Goal: Ask a question

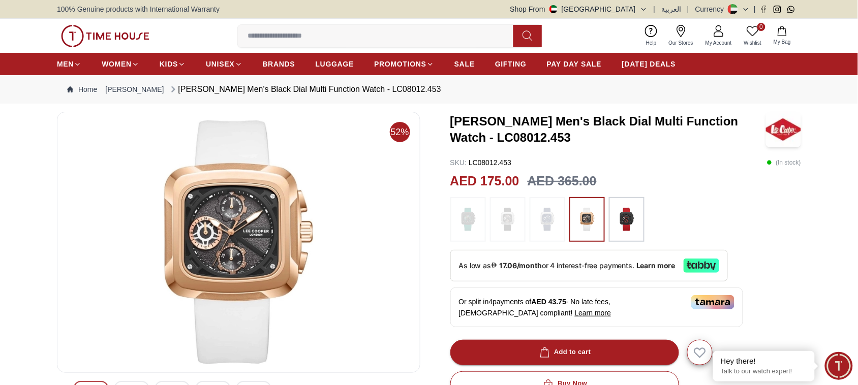
scroll to position [64, 0]
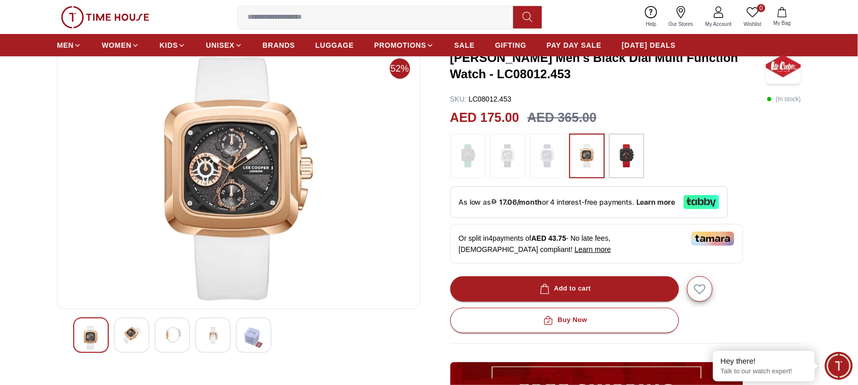
click at [127, 336] on img at bounding box center [132, 335] width 18 height 18
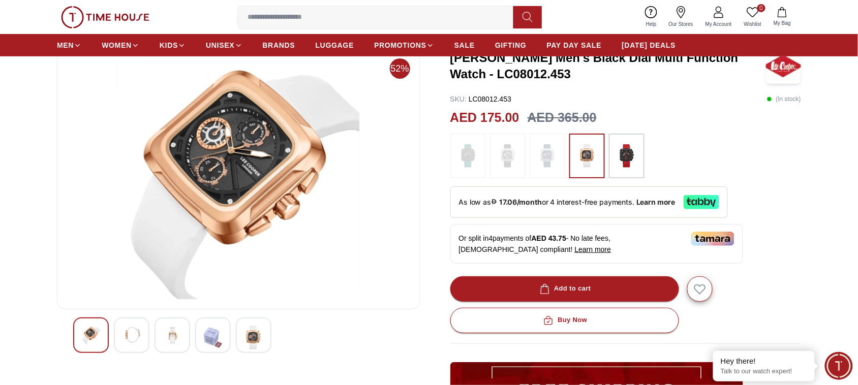
click at [172, 334] on img at bounding box center [172, 335] width 18 height 18
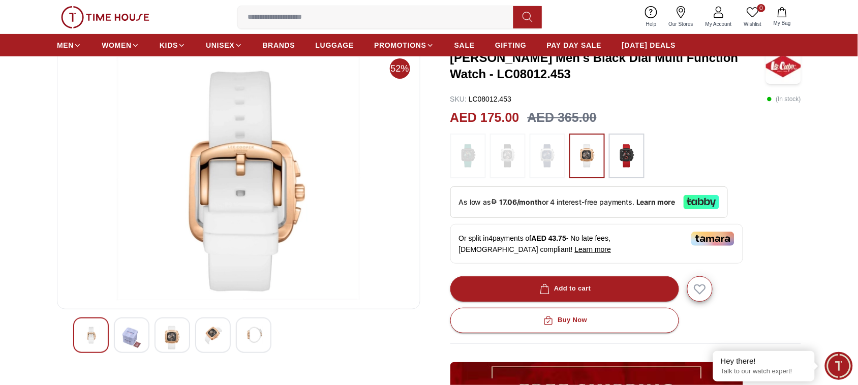
click at [221, 335] on img at bounding box center [213, 335] width 18 height 18
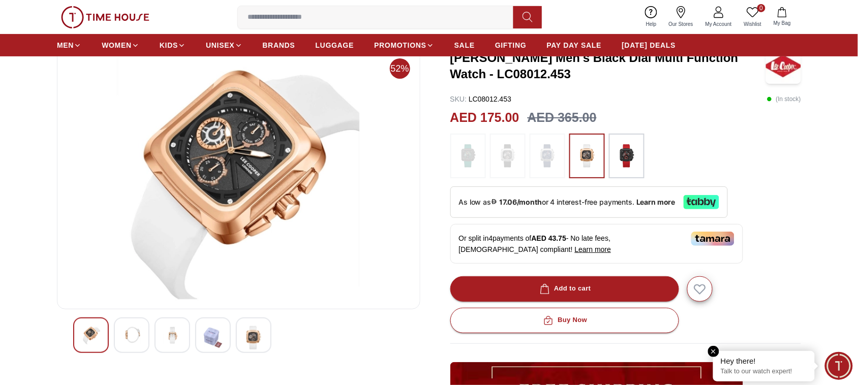
click at [761, 364] on div "Hey there!" at bounding box center [764, 361] width 86 height 10
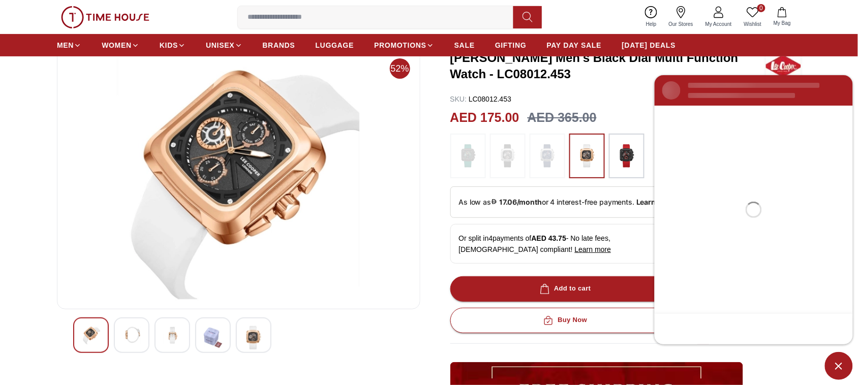
scroll to position [0, 0]
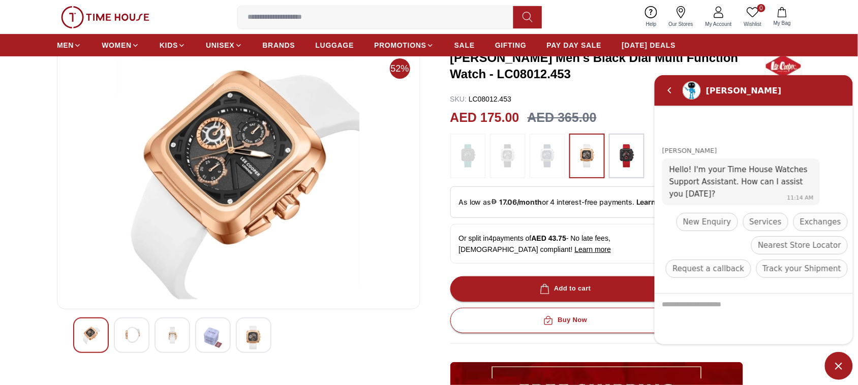
click at [699, 310] on textarea "We are here to help you" at bounding box center [753, 318] width 198 height 51
type textarea "**********"
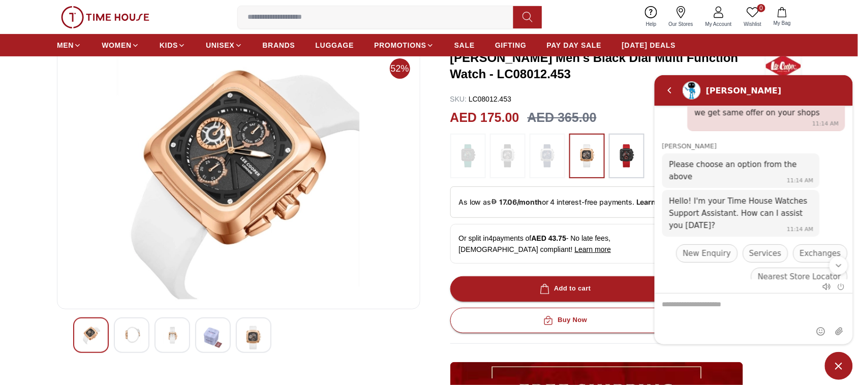
scroll to position [125, 0]
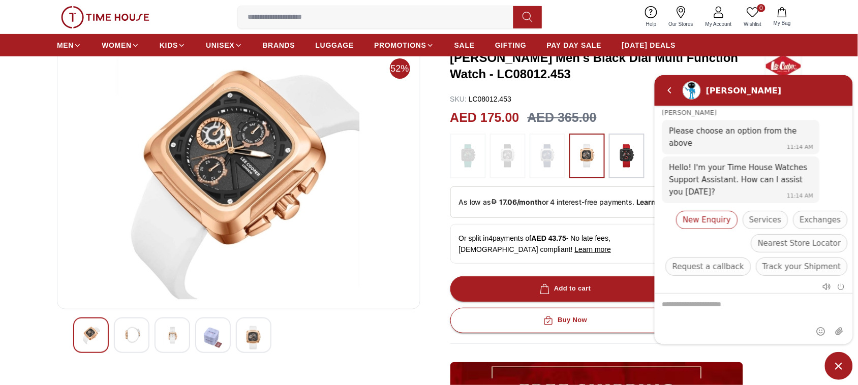
click at [713, 214] on span "New Enquiry" at bounding box center [707, 220] width 48 height 12
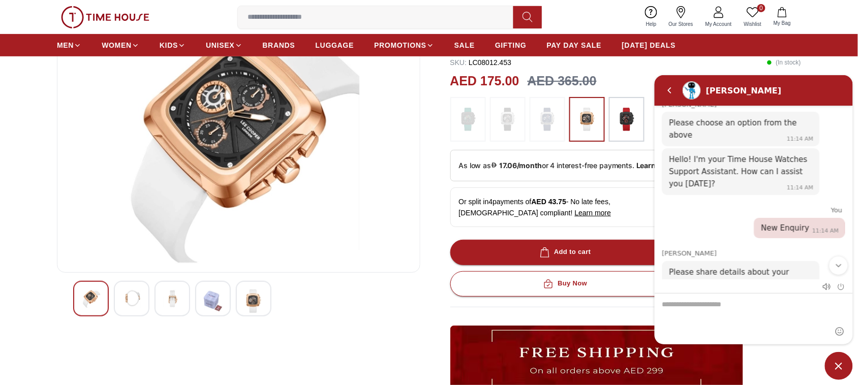
scroll to position [127, 0]
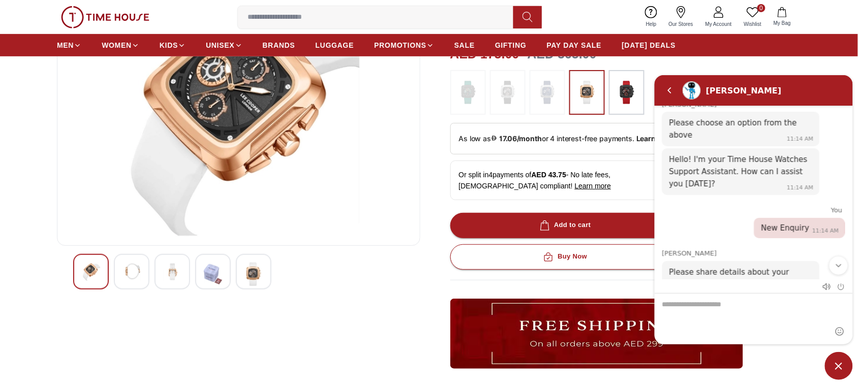
click at [680, 311] on textarea "We are here to help you" at bounding box center [753, 318] width 198 height 51
paste textarea "**********"
type textarea "**********"
click at [841, 329] on em "Send" at bounding box center [839, 331] width 16 height 16
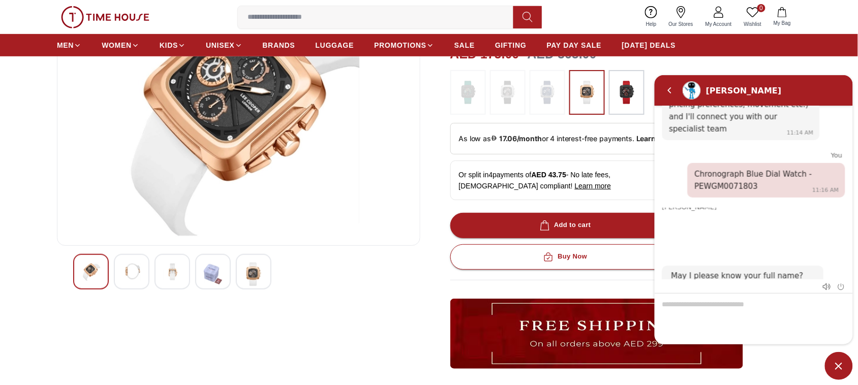
scroll to position [0, 0]
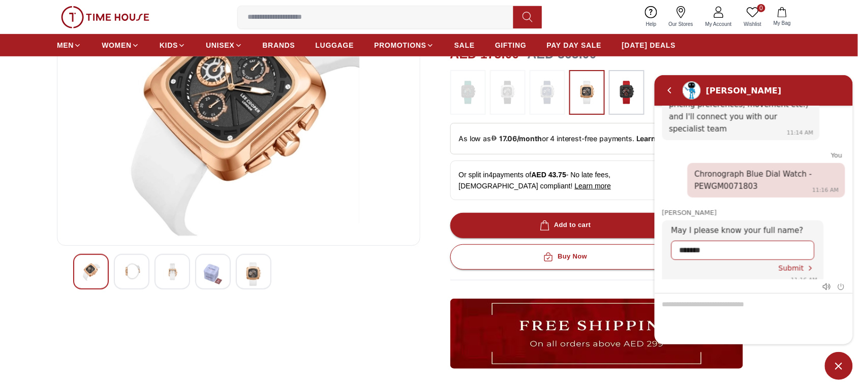
type input "********"
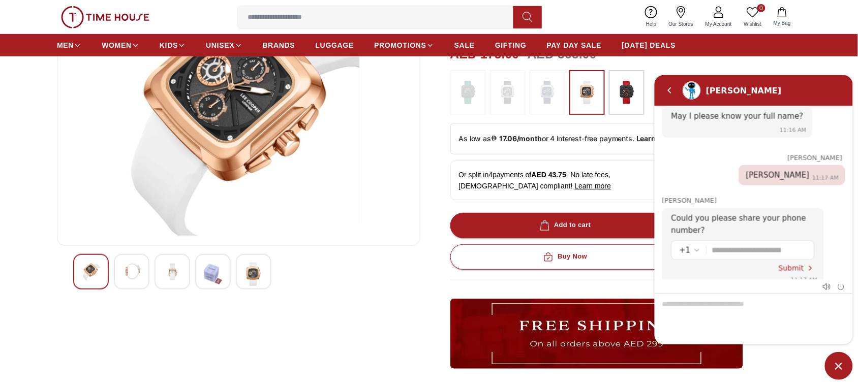
click at [392, 197] on img at bounding box center [239, 115] width 346 height 244
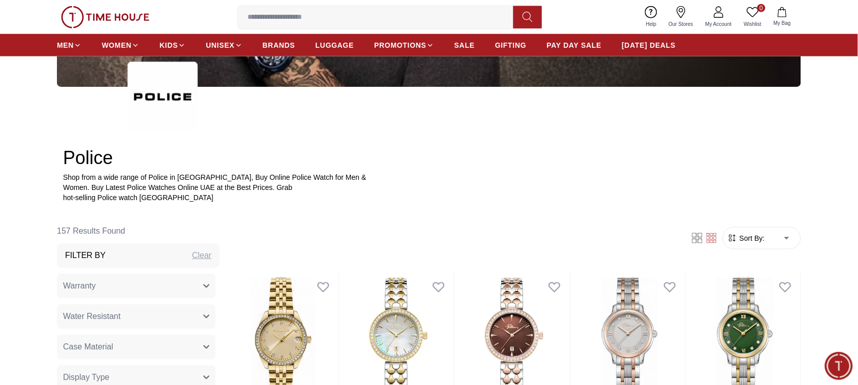
scroll to position [171, 0]
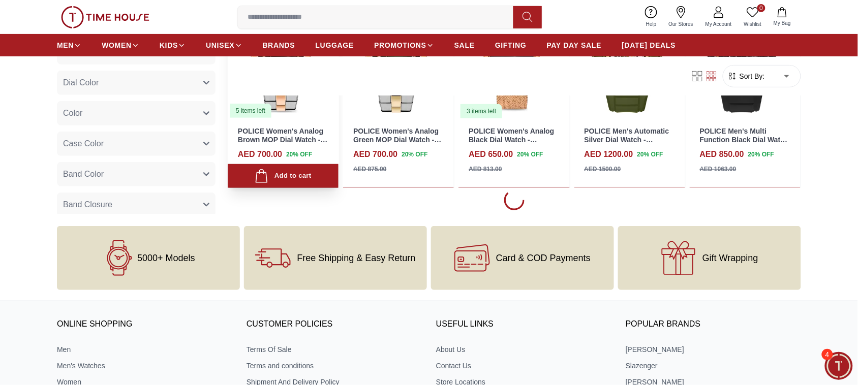
scroll to position [1271, 0]
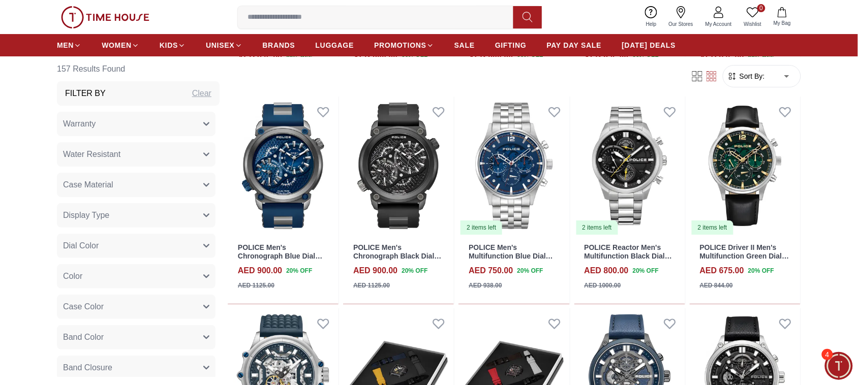
scroll to position [2224, 0]
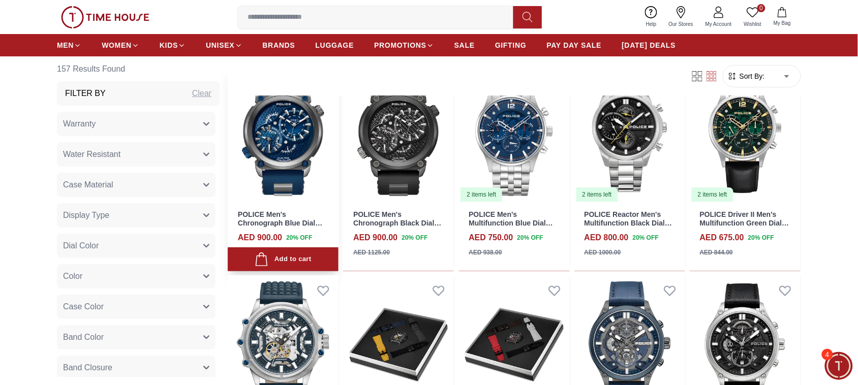
click at [282, 126] on img at bounding box center [283, 133] width 111 height 139
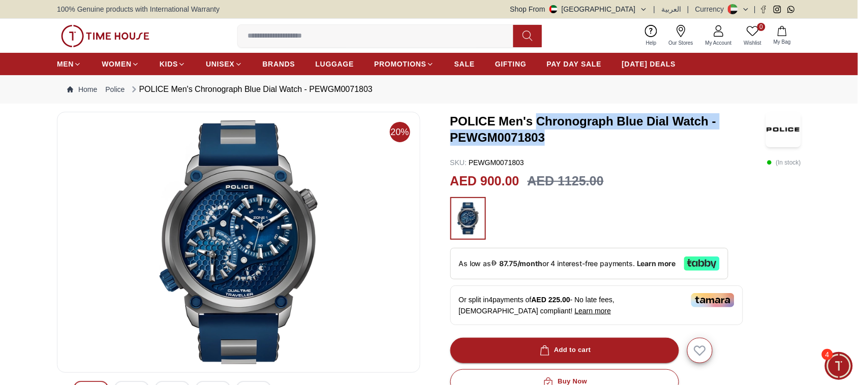
drag, startPoint x: 544, startPoint y: 136, endPoint x: 535, endPoint y: 120, distance: 18.4
click at [535, 120] on h3 "POLICE Men's Chronograph Blue Dial Watch - PEWGM0071803" at bounding box center [608, 129] width 316 height 33
copy h3 "Chronograph Blue Dial Watch - PEWGM0071803"
drag, startPoint x: 449, startPoint y: 117, endPoint x: 548, endPoint y: 141, distance: 102.0
click at [548, 141] on div "20% POLICE Men's Chronograph Blue Dial Watch - PEWGM0071803 SKU : PEWGM0071803 …" at bounding box center [429, 380] width 744 height 536
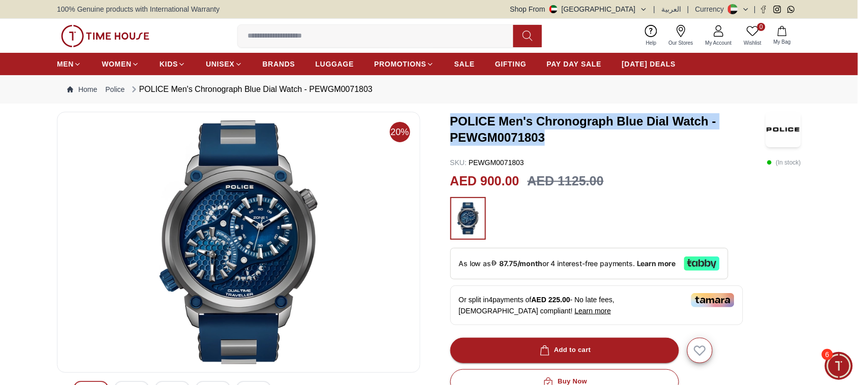
copy h3 "POLICE Men's Chronograph Blue Dial Watch - PEWGM0071803"
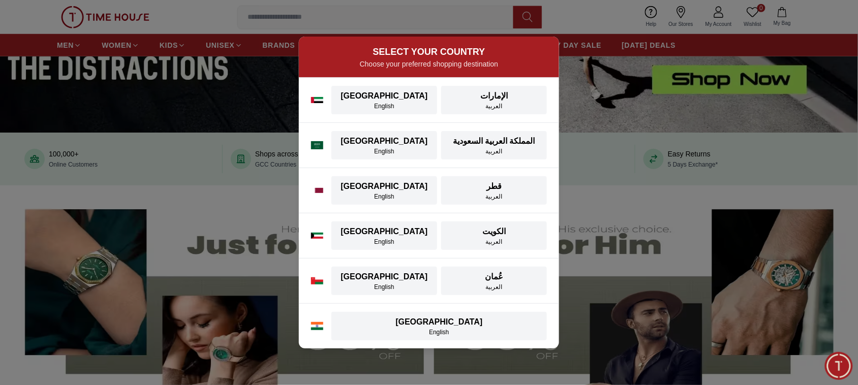
click at [701, 196] on div "SELECT YOUR COUNTRY Choose your preferred shopping destination [GEOGRAPHIC_DATA…" at bounding box center [429, 192] width 858 height 385
click at [386, 107] on div "English" at bounding box center [385, 106] width 94 height 8
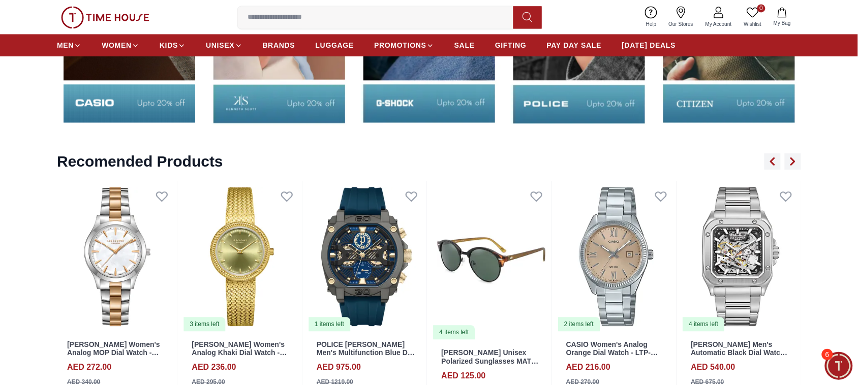
scroll to position [1843, 0]
